Goal: Task Accomplishment & Management: Manage account settings

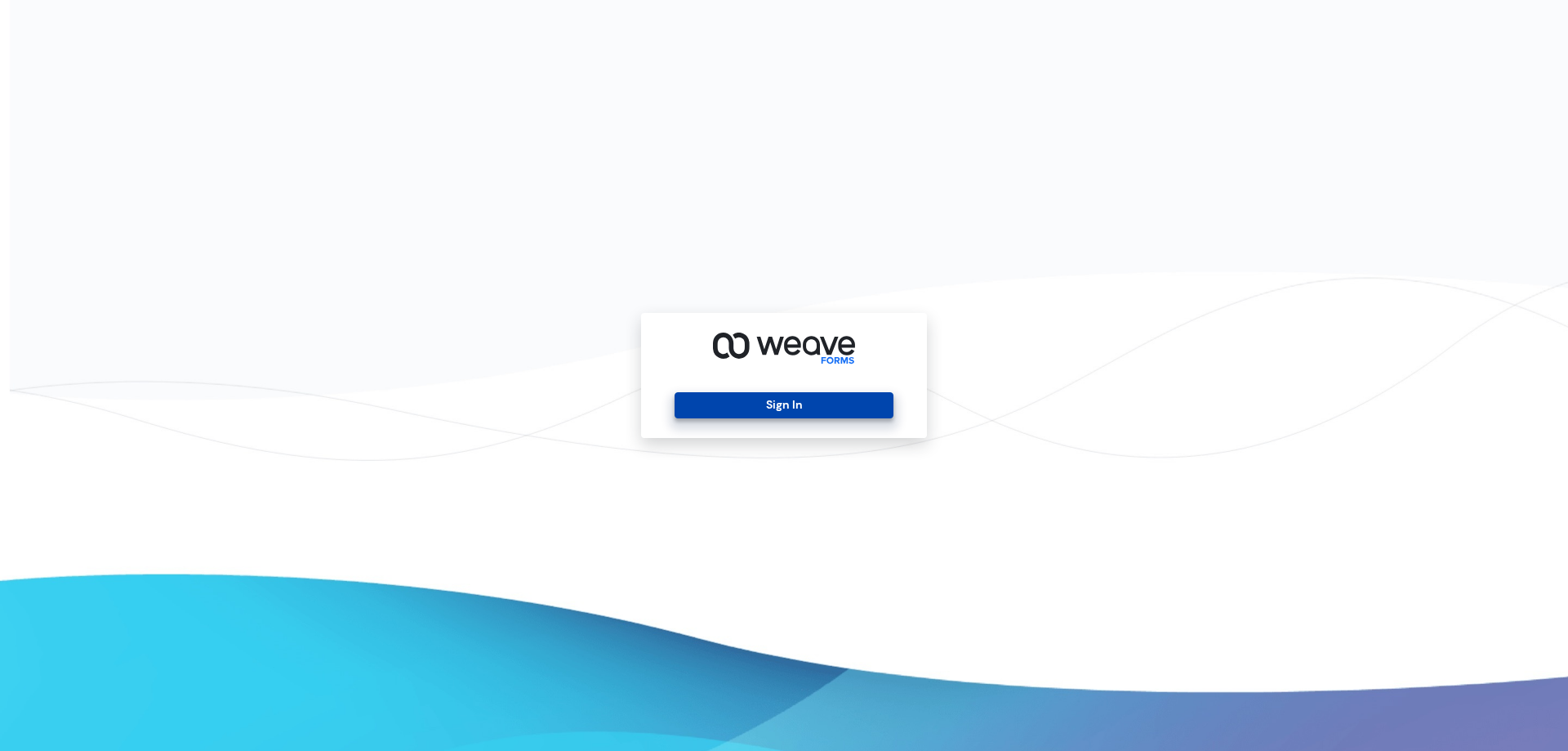
click at [770, 397] on button "Sign In" at bounding box center [784, 405] width 218 height 27
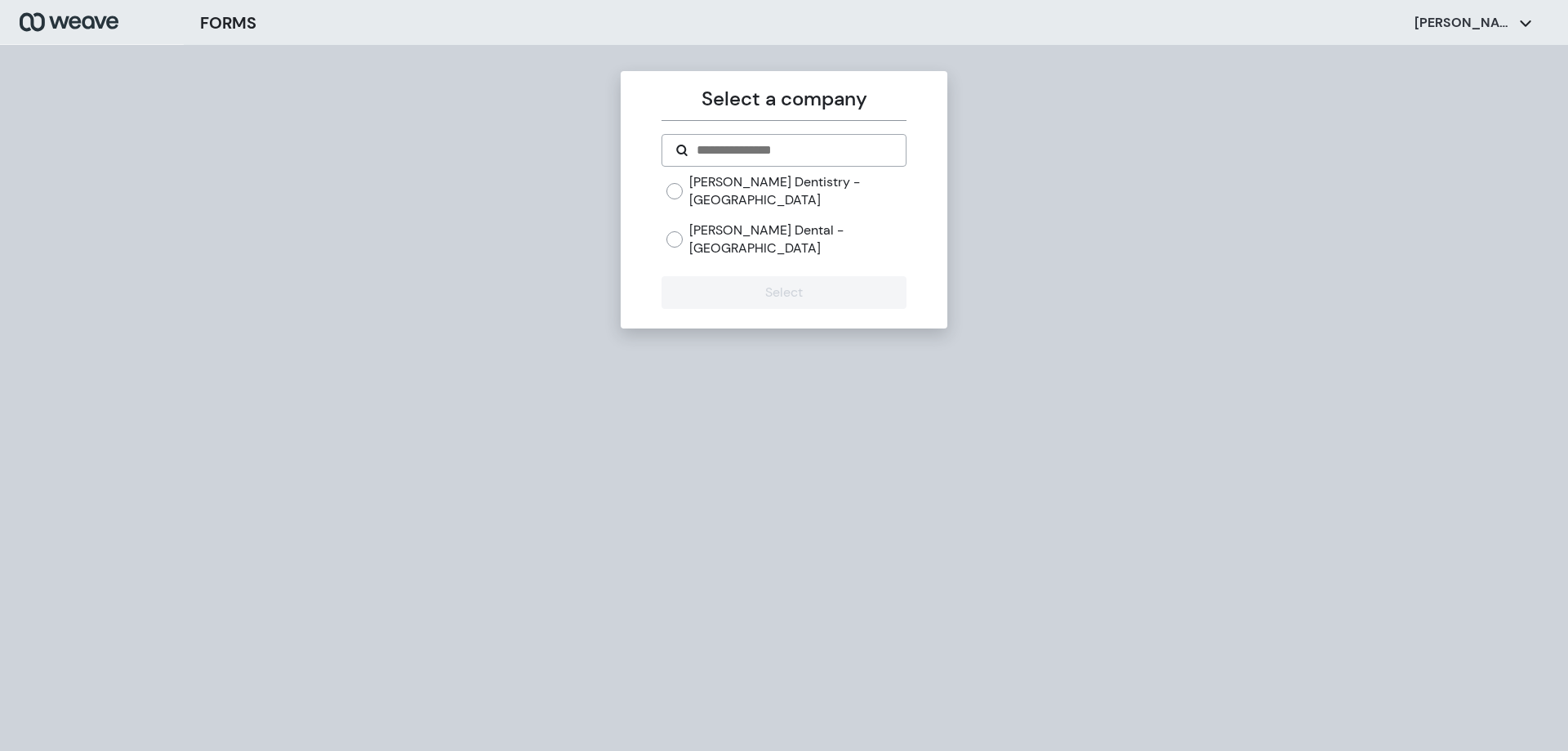
click at [758, 179] on label "[PERSON_NAME] Dentistry - [GEOGRAPHIC_DATA]" at bounding box center [798, 190] width 216 height 35
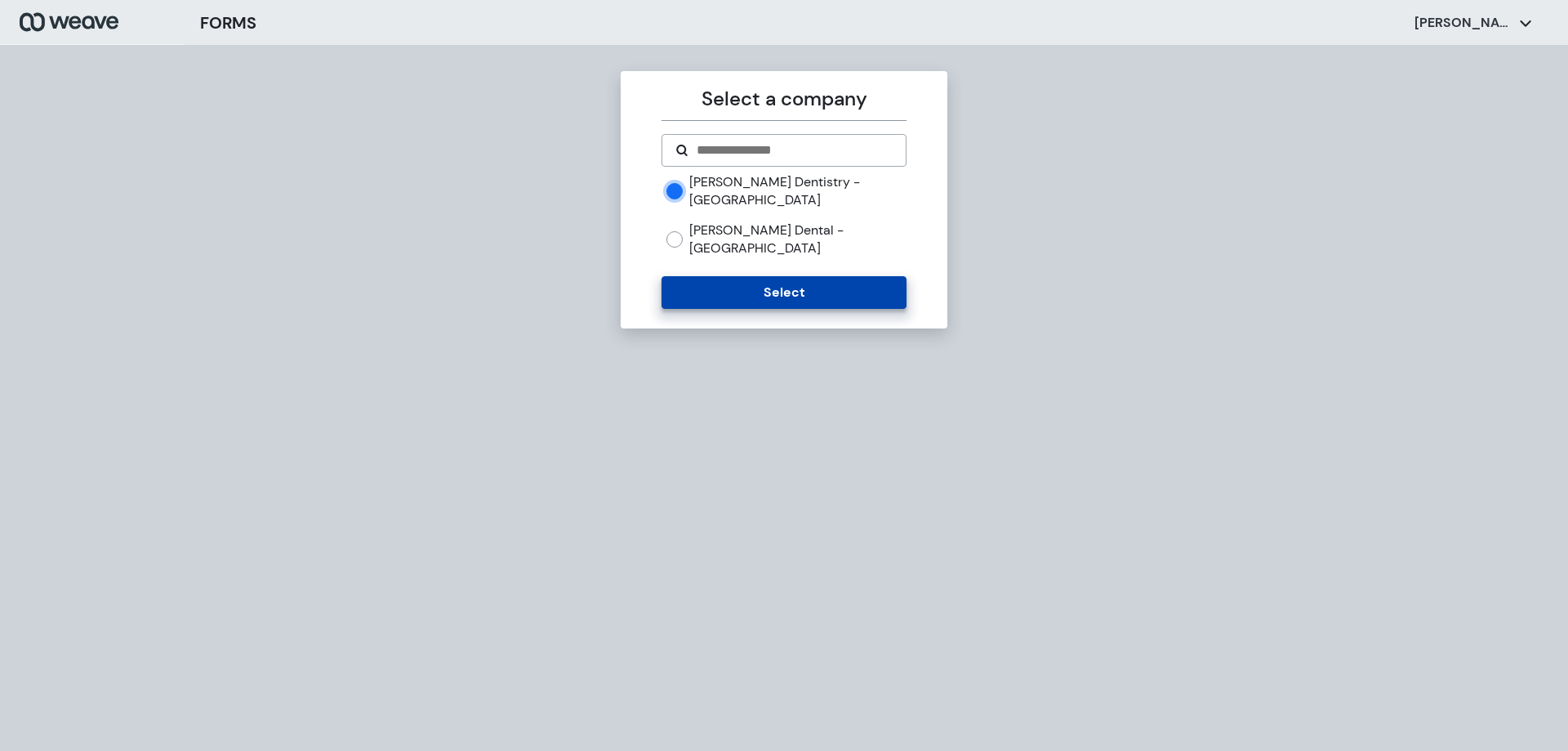
click at [770, 276] on button "Select" at bounding box center [783, 292] width 245 height 33
